Goal: Find specific page/section

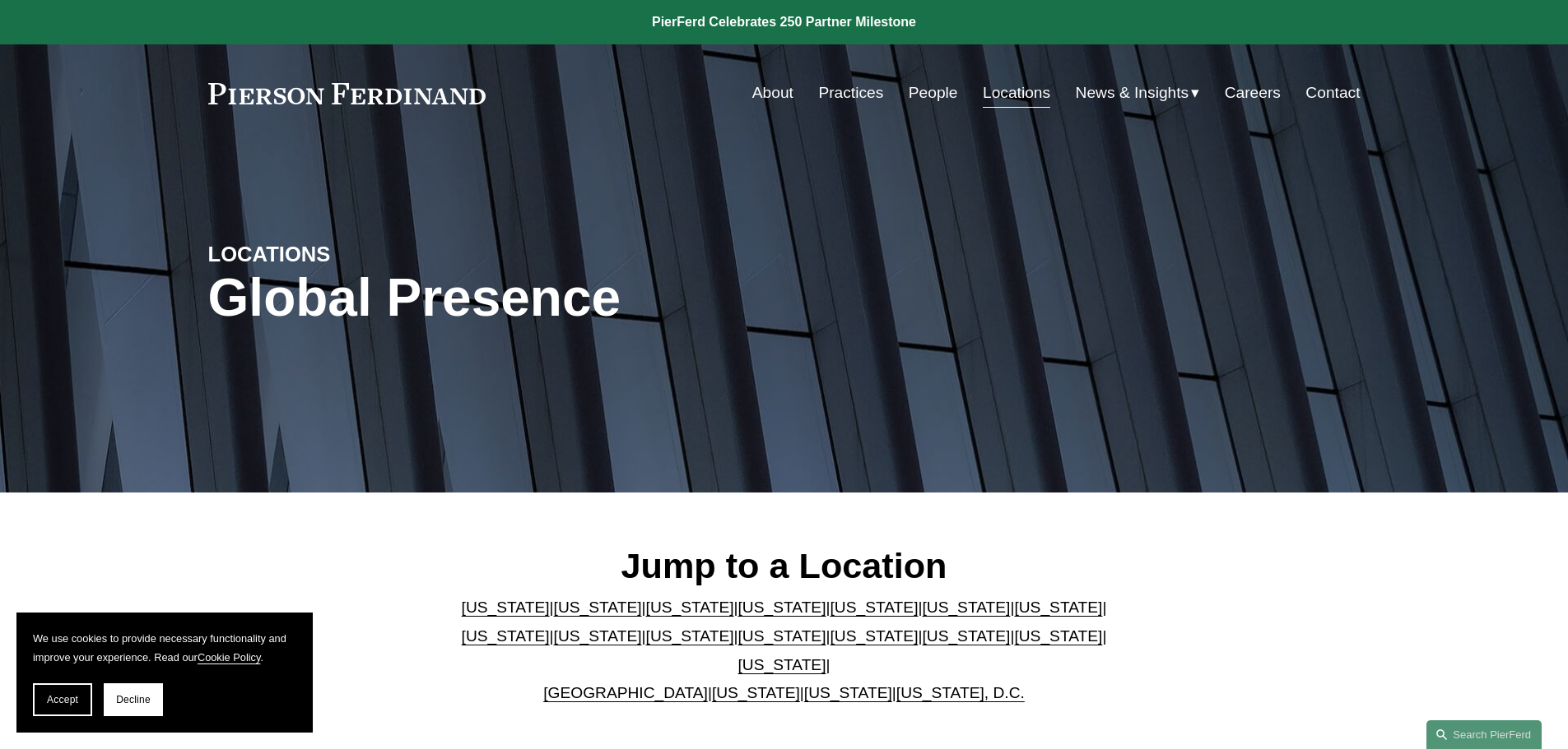
scroll to position [1093, 0]
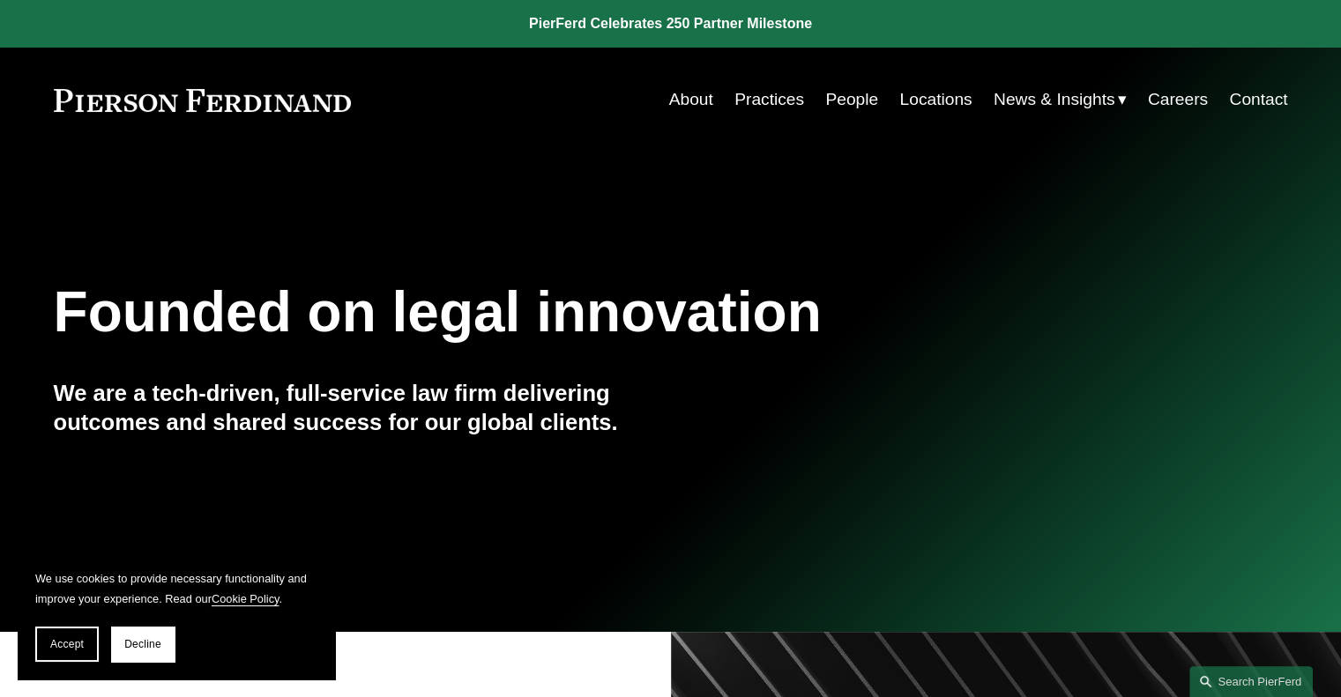
click at [829, 102] on link "People" at bounding box center [851, 100] width 53 height 34
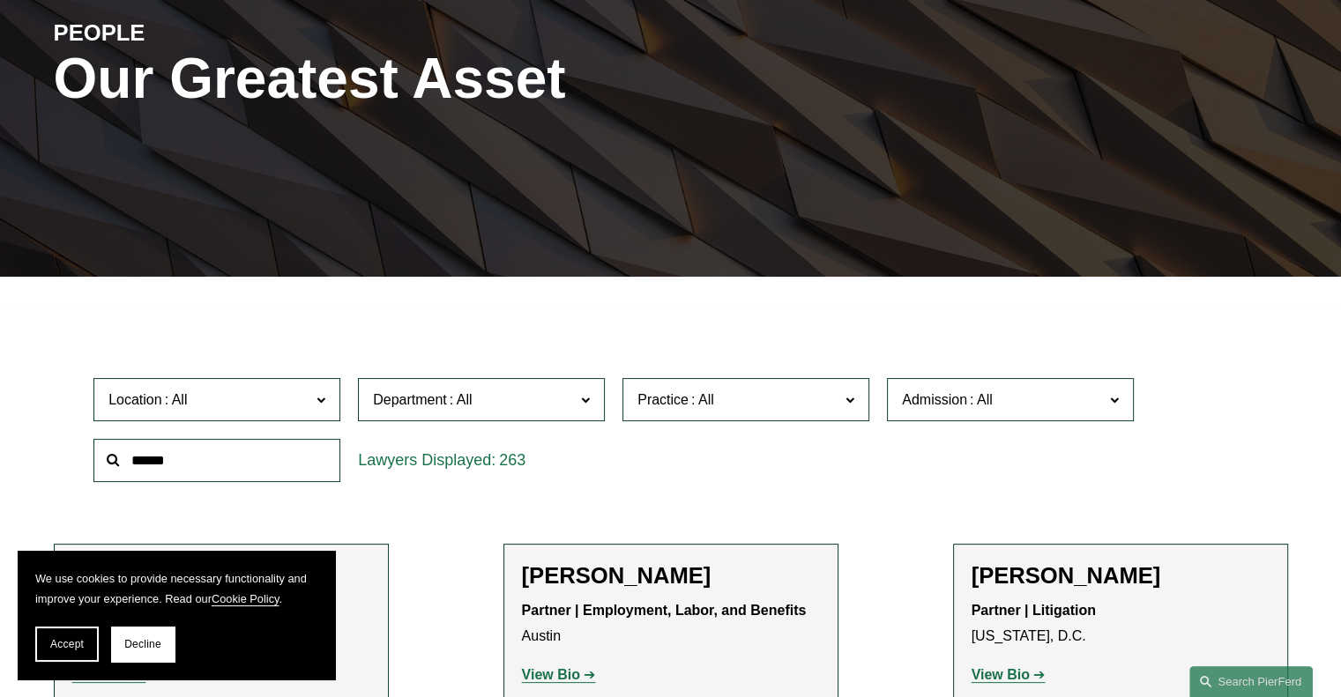
scroll to position [353, 0]
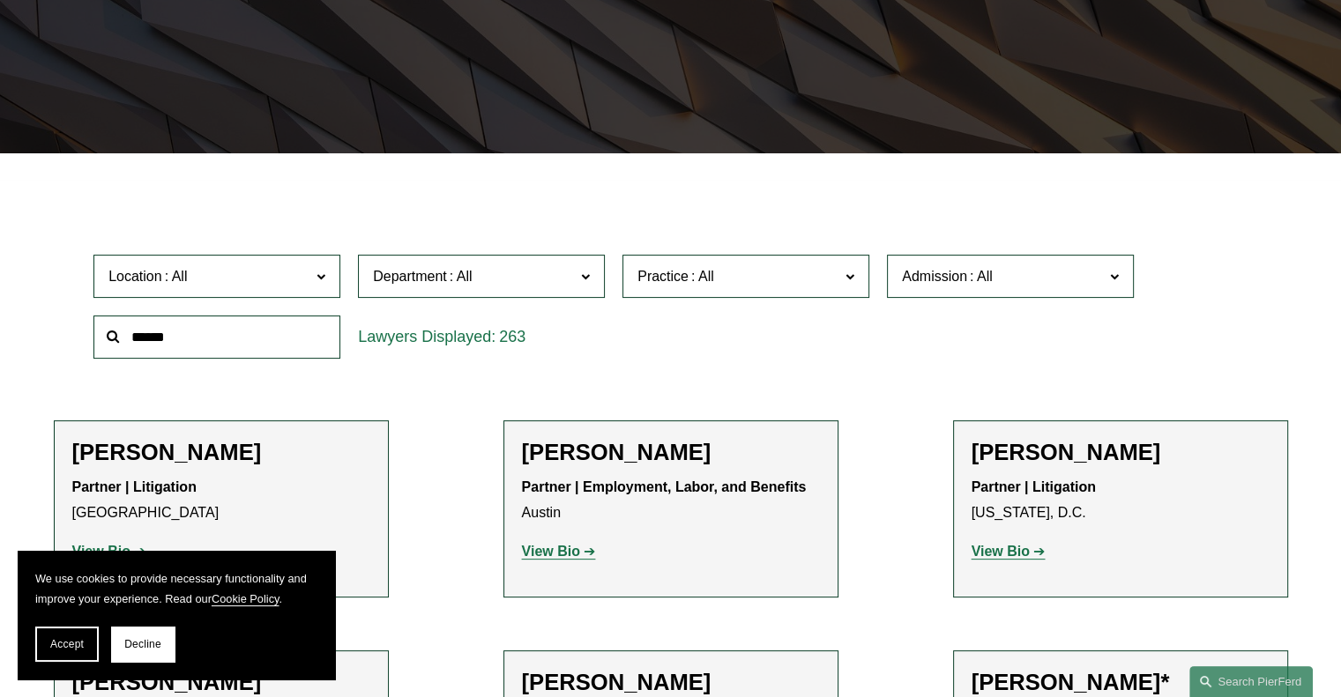
click at [161, 341] on input "text" at bounding box center [216, 337] width 247 height 43
type input "****"
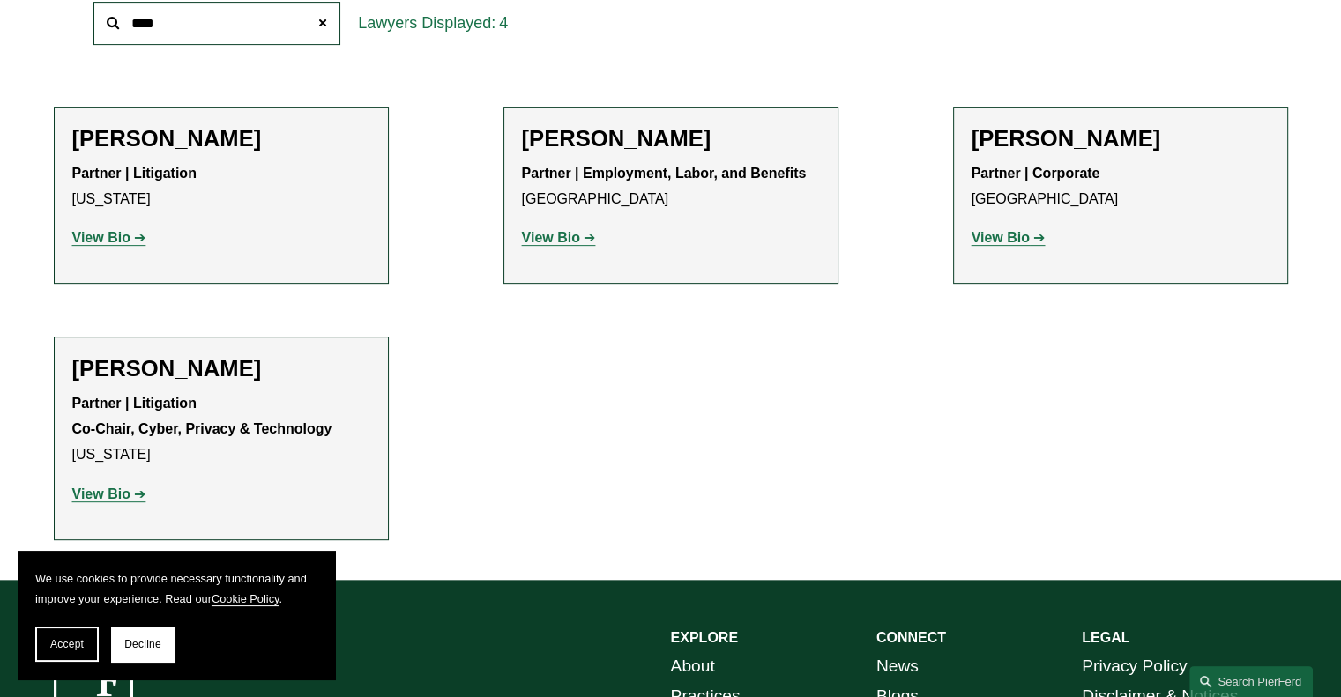
scroll to position [705, 0]
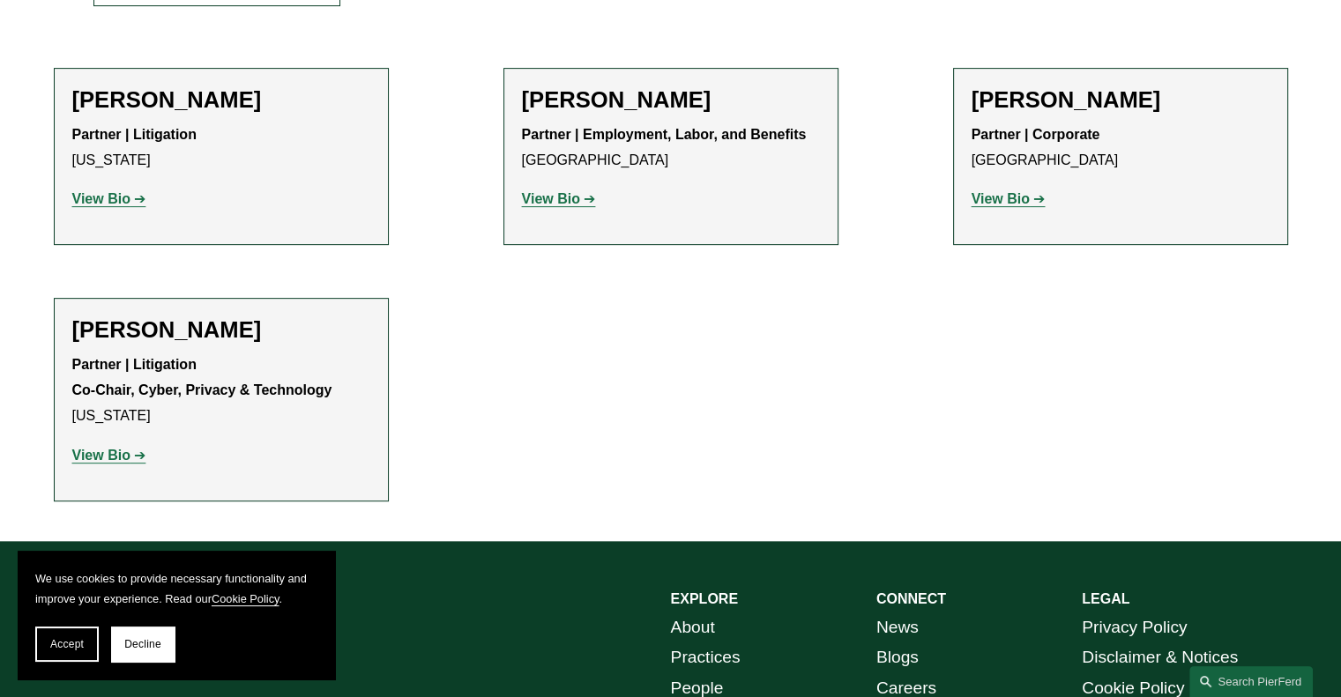
click at [111, 460] on strong "View Bio" at bounding box center [101, 455] width 58 height 15
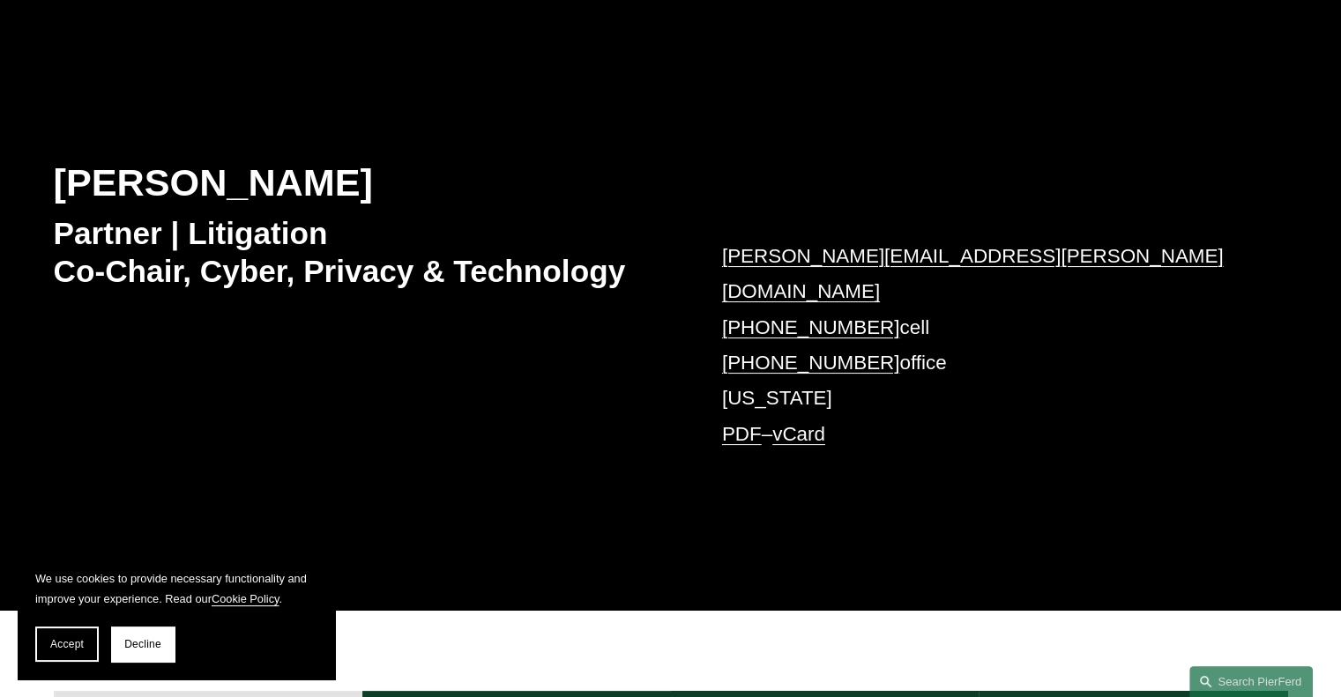
scroll to position [353, 0]
